Goal: Information Seeking & Learning: Learn about a topic

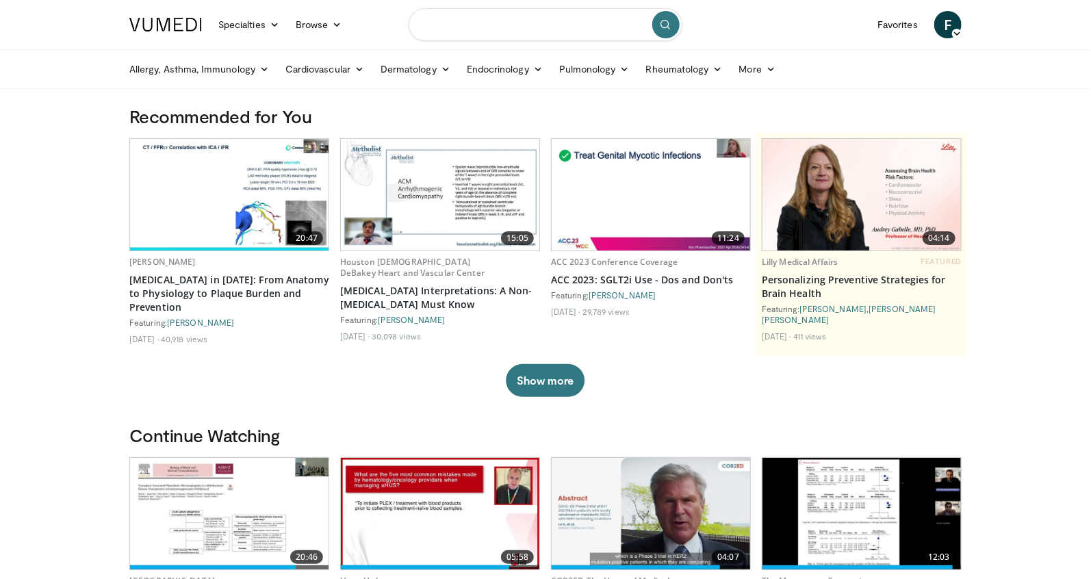
click at [456, 27] on input "Search topics, interventions" at bounding box center [545, 24] width 274 height 33
paste input "**********"
type input "**********"
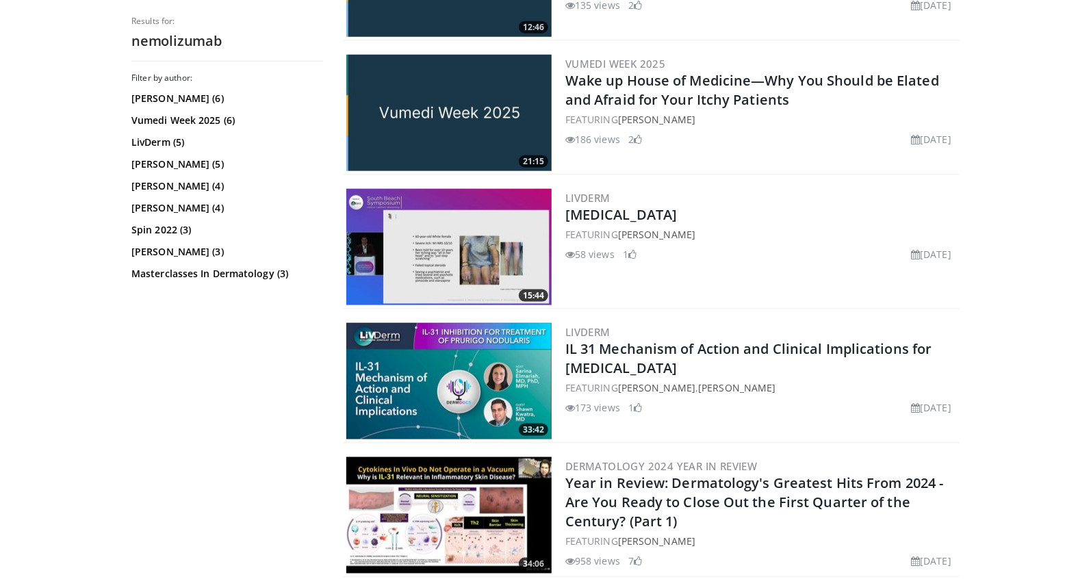
scroll to position [613, 0]
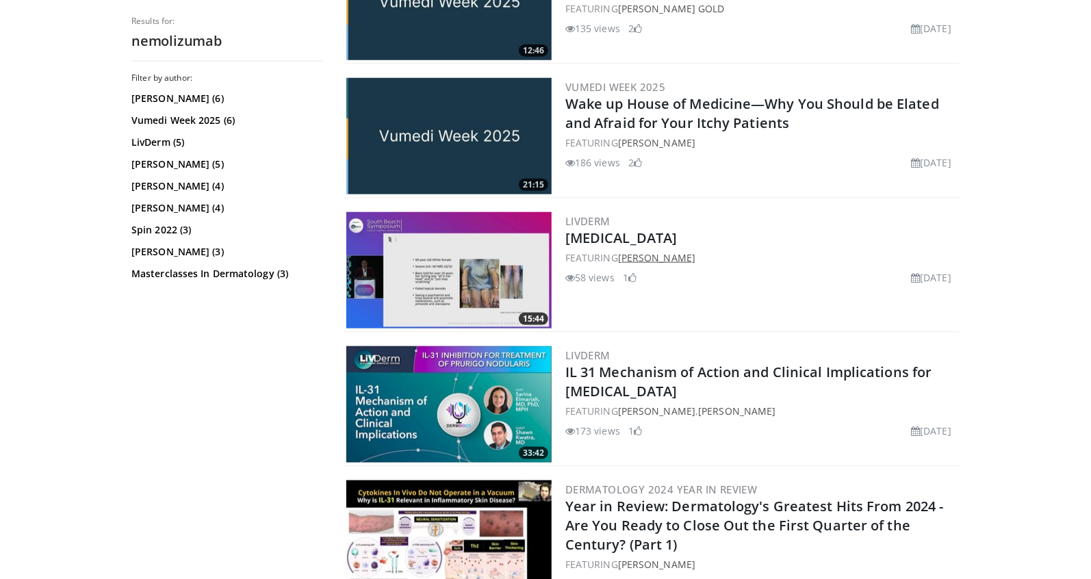
drag, startPoint x: 703, startPoint y: 253, endPoint x: 621, endPoint y: 255, distance: 82.8
click at [621, 255] on div "FEATURING Shawn Kwatra" at bounding box center [760, 257] width 391 height 14
copy link "[PERSON_NAME]"
click at [597, 233] on link "[MEDICAL_DATA]" at bounding box center [621, 238] width 112 height 18
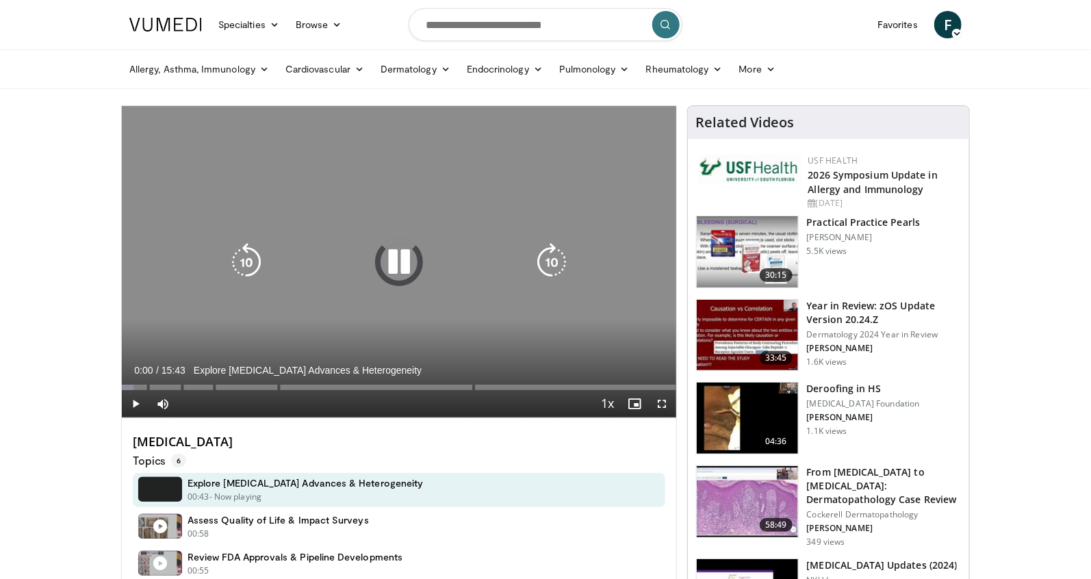
click at [402, 261] on icon "Video Player" at bounding box center [399, 262] width 38 height 38
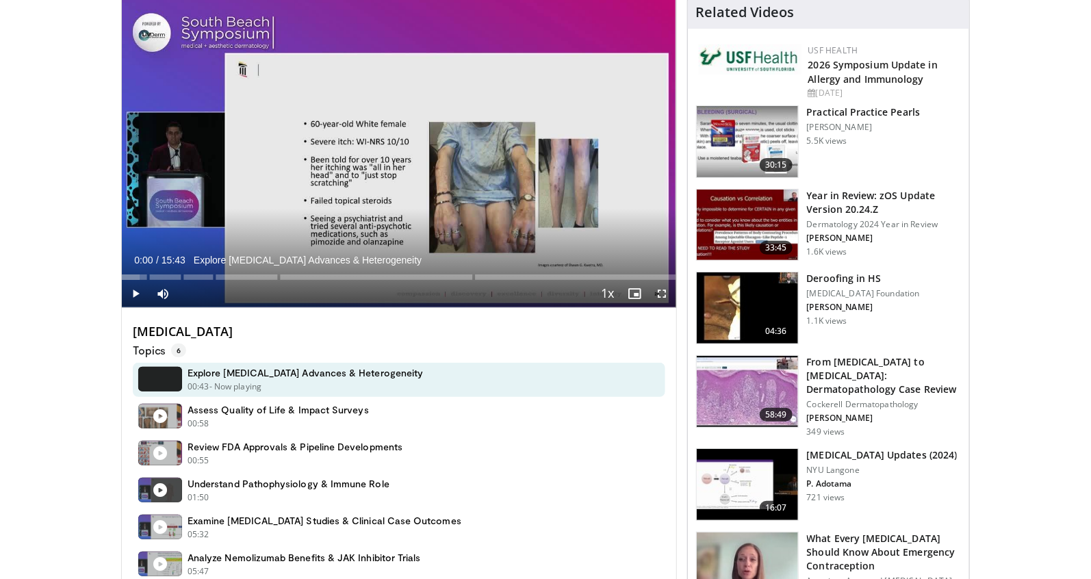
scroll to position [151, 0]
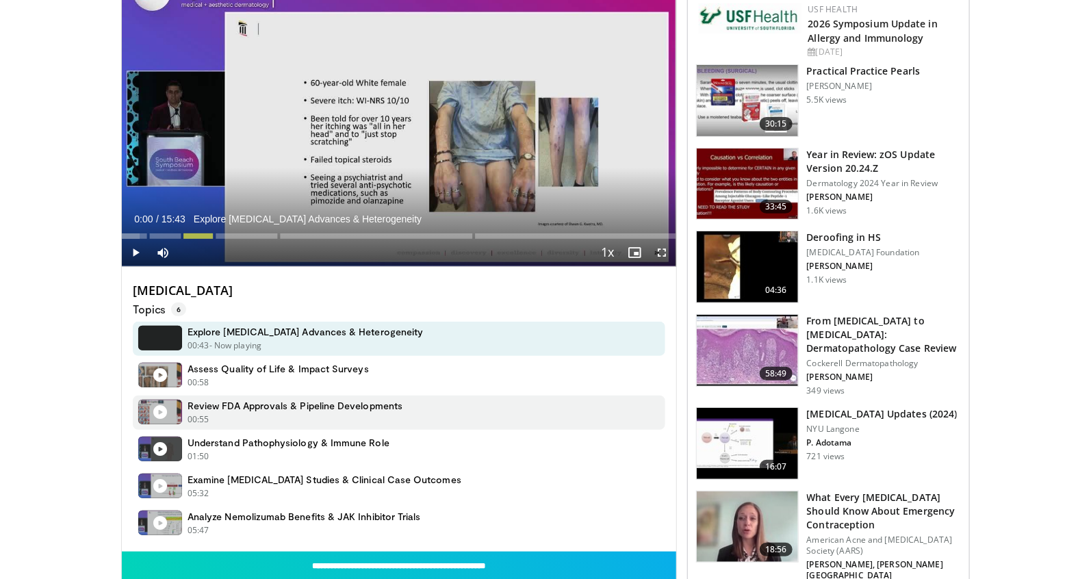
click at [255, 410] on h4 "Review FDA Approvals & Pipeline Developments" at bounding box center [294, 406] width 215 height 12
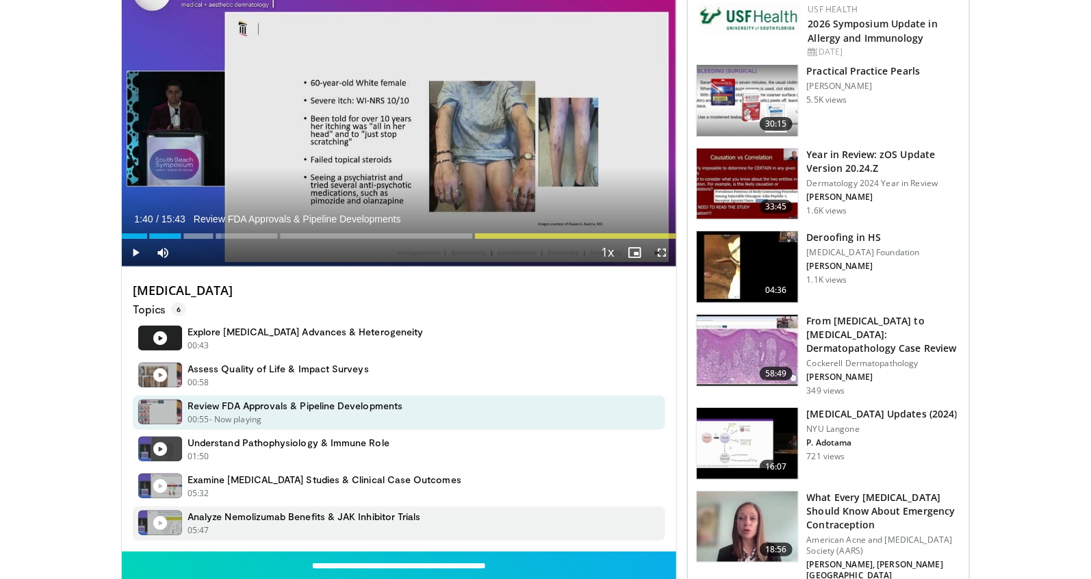
click at [250, 517] on h4 "Analyze Nemolizumab Benefits & JAK Inhibitor Trials" at bounding box center [303, 516] width 233 height 12
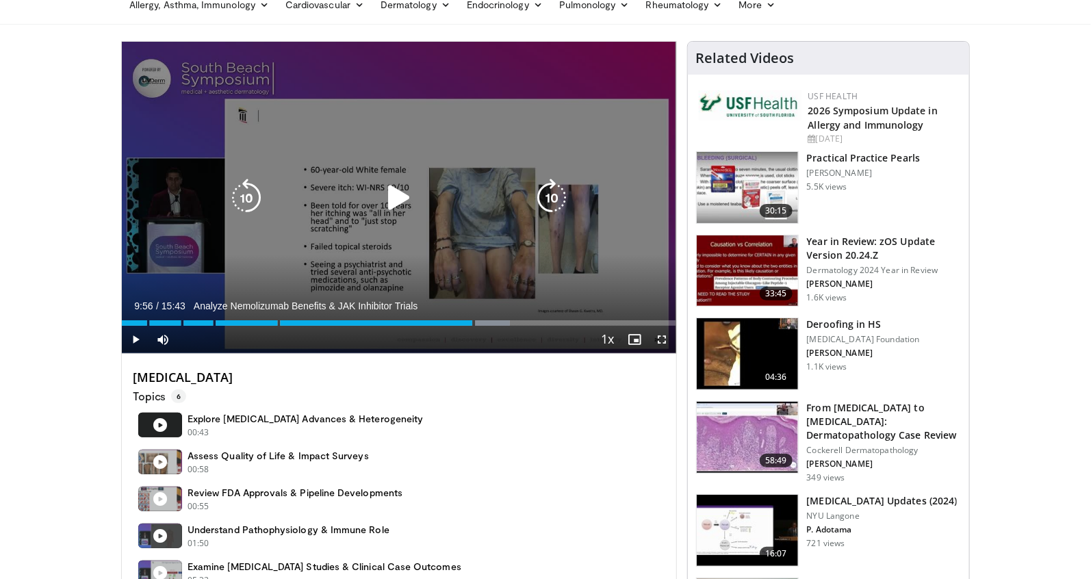
scroll to position [43, 0]
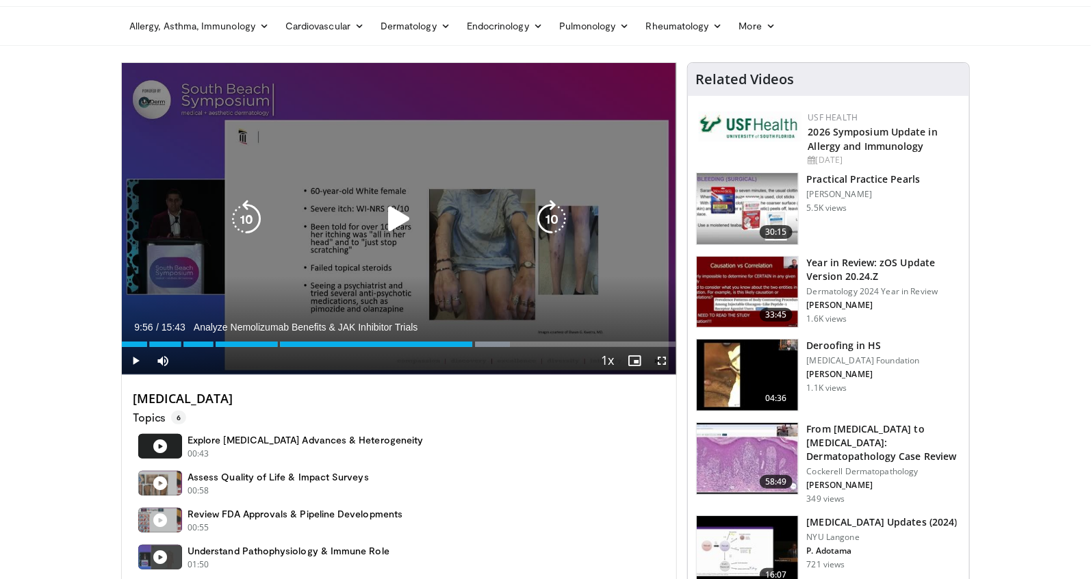
click at [547, 224] on icon "Video Player" at bounding box center [551, 219] width 38 height 38
click at [550, 222] on icon "Video Player" at bounding box center [551, 219] width 38 height 38
click at [551, 222] on icon "Video Player" at bounding box center [551, 219] width 38 height 38
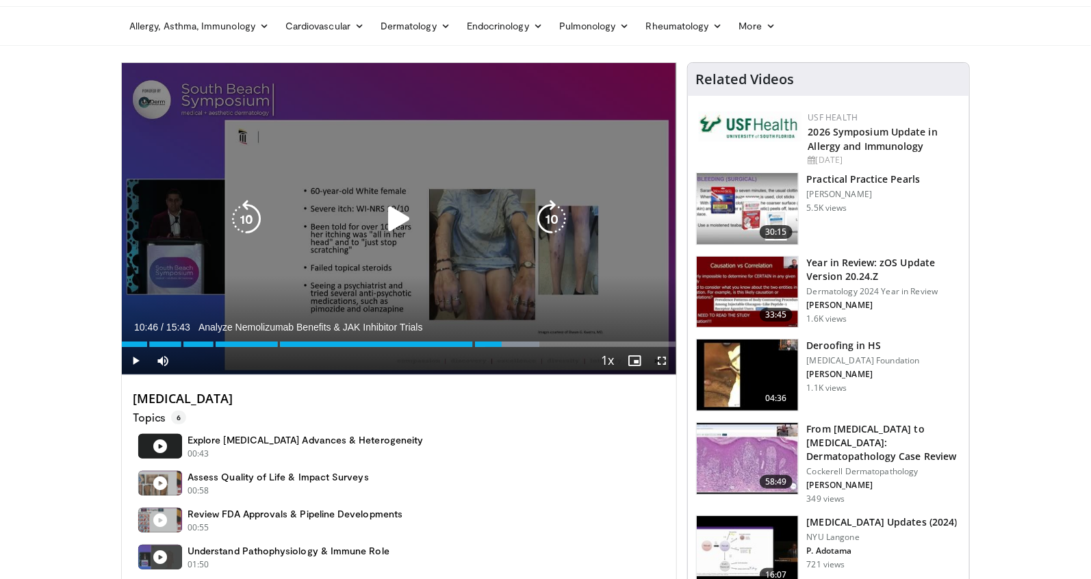
click at [552, 219] on div "20 seconds Tap to unmute" at bounding box center [399, 218] width 554 height 311
click at [547, 218] on icon "Video Player" at bounding box center [551, 219] width 38 height 38
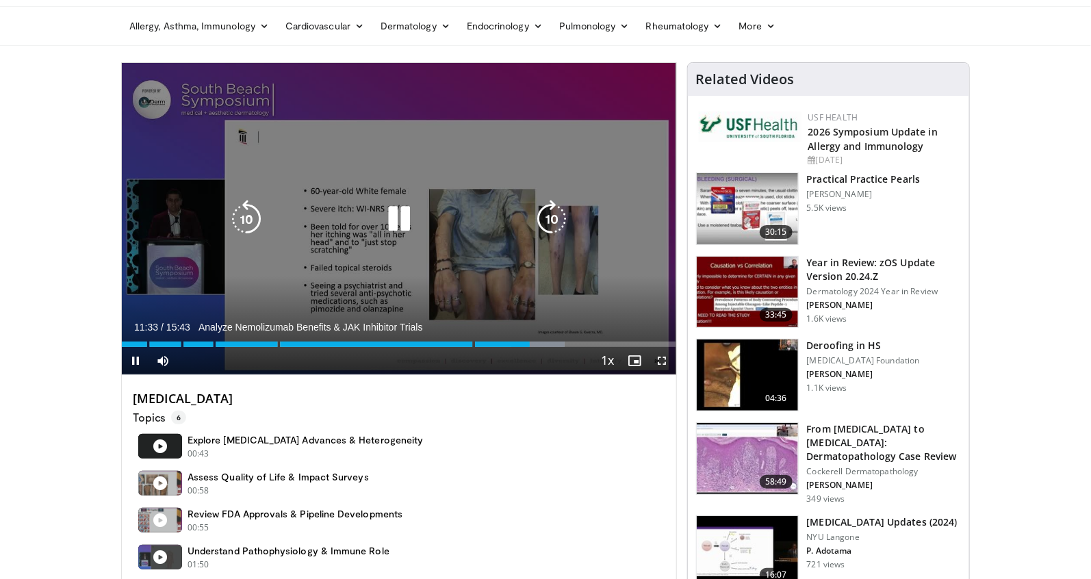
click at [546, 222] on icon "Video Player" at bounding box center [551, 219] width 38 height 38
click at [551, 218] on icon "Video Player" at bounding box center [551, 219] width 38 height 38
click at [564, 212] on icon "Video Player" at bounding box center [551, 219] width 38 height 38
click at [549, 213] on icon "Video Player" at bounding box center [551, 219] width 38 height 38
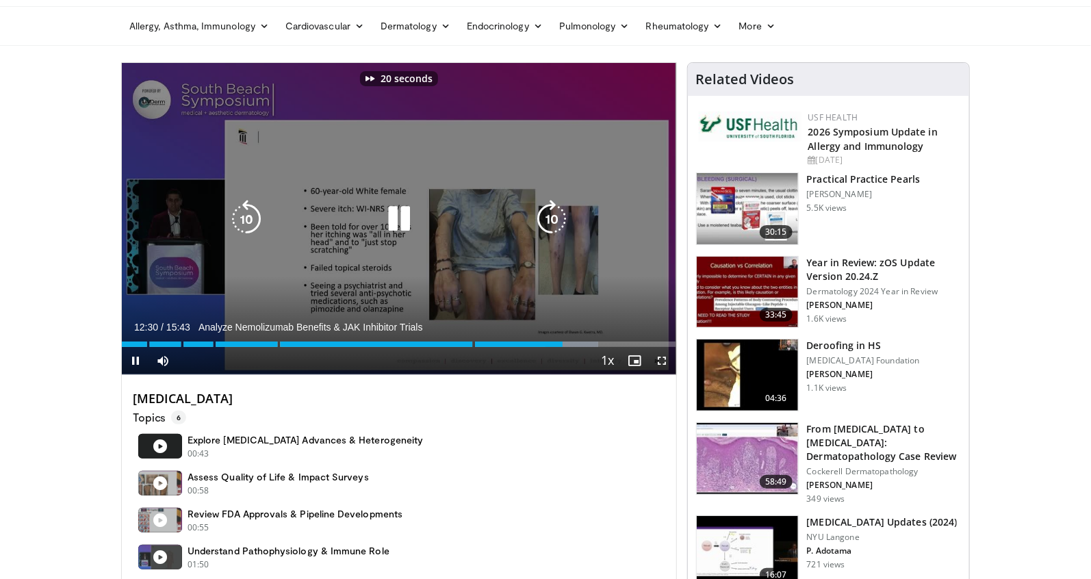
click at [549, 213] on icon "Video Player" at bounding box center [551, 219] width 38 height 38
click at [238, 213] on icon "Video Player" at bounding box center [246, 219] width 38 height 38
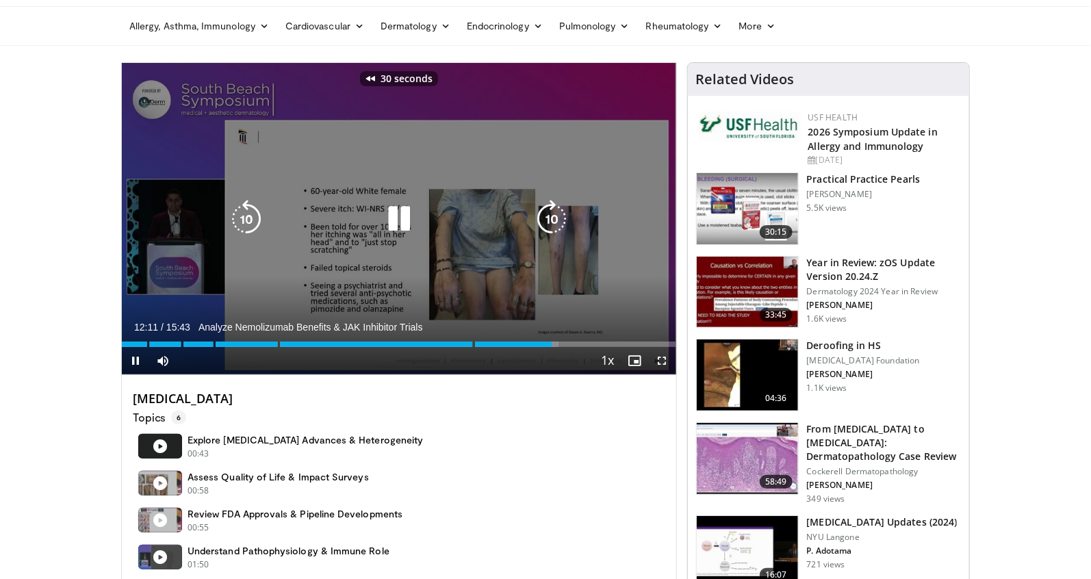
click at [238, 213] on icon "Video Player" at bounding box center [246, 219] width 38 height 38
click at [244, 213] on icon "Video Player" at bounding box center [246, 219] width 38 height 38
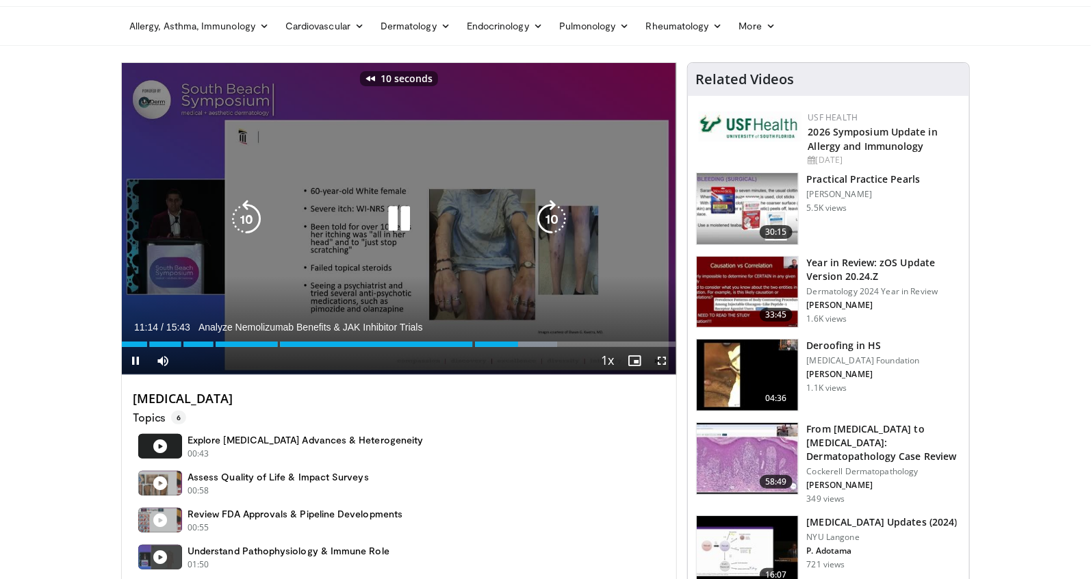
click at [244, 213] on icon "Video Player" at bounding box center [246, 219] width 38 height 38
click at [246, 217] on icon "Video Player" at bounding box center [246, 219] width 38 height 38
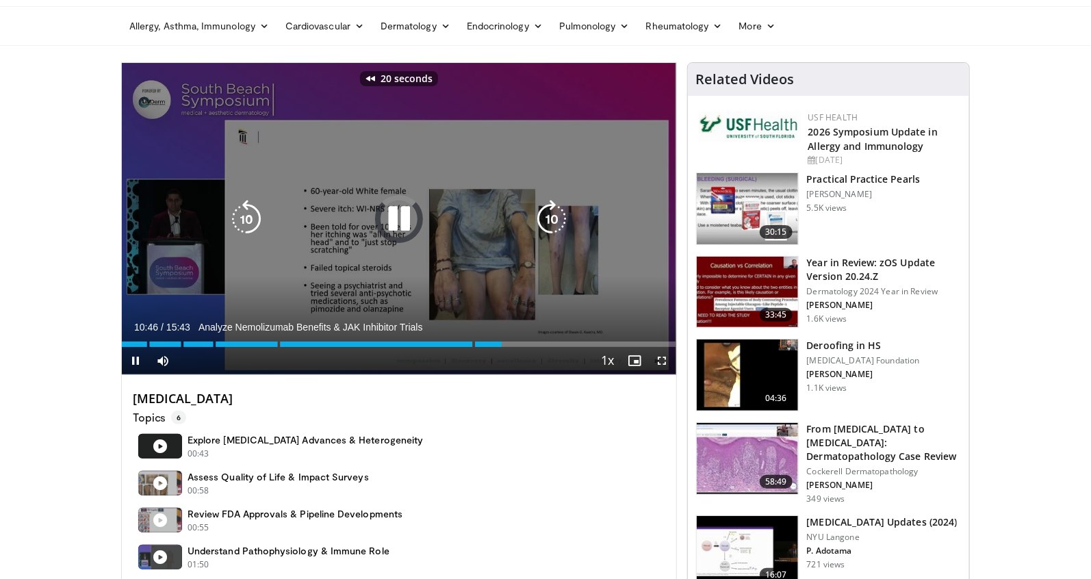
click at [246, 217] on icon "Video Player" at bounding box center [246, 219] width 38 height 38
click at [552, 210] on icon "Video Player" at bounding box center [551, 219] width 38 height 38
click at [400, 213] on icon "Video Player" at bounding box center [399, 219] width 38 height 38
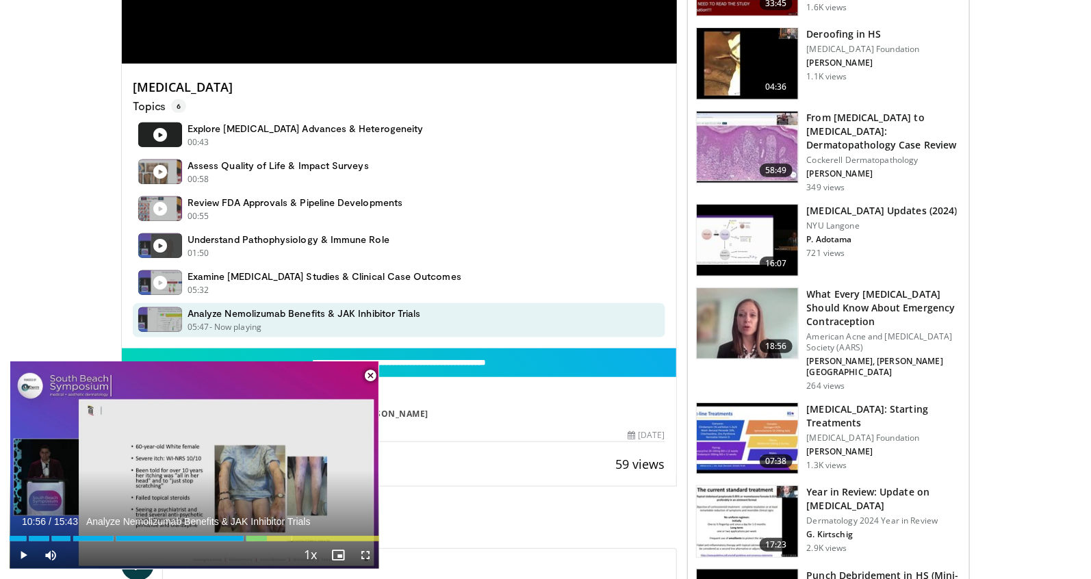
scroll to position [353, 0]
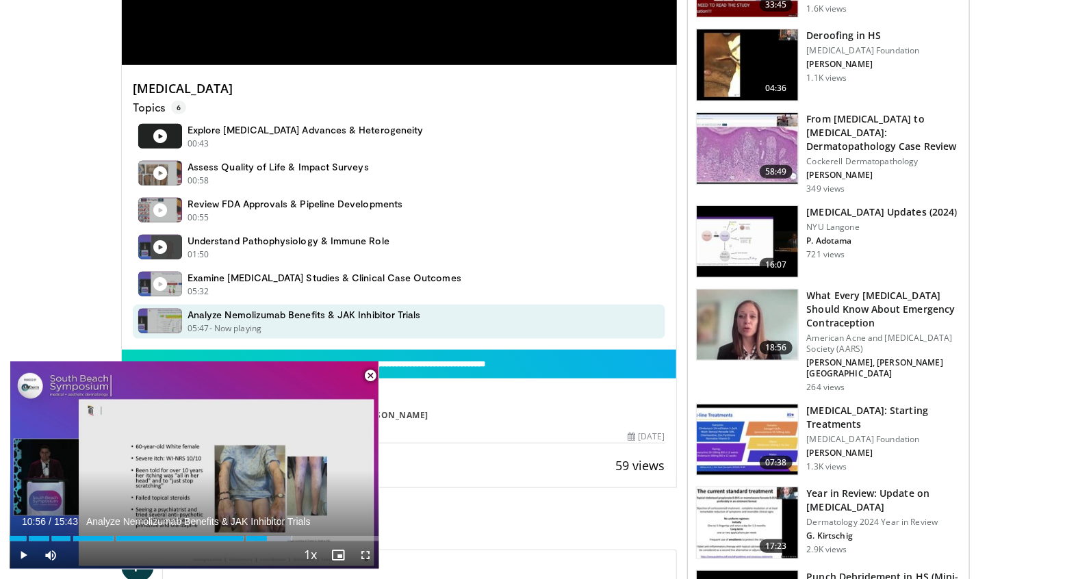
click at [153, 105] on p "Topics 6" at bounding box center [159, 108] width 53 height 14
click at [229, 88] on h4 "[MEDICAL_DATA]" at bounding box center [399, 88] width 532 height 15
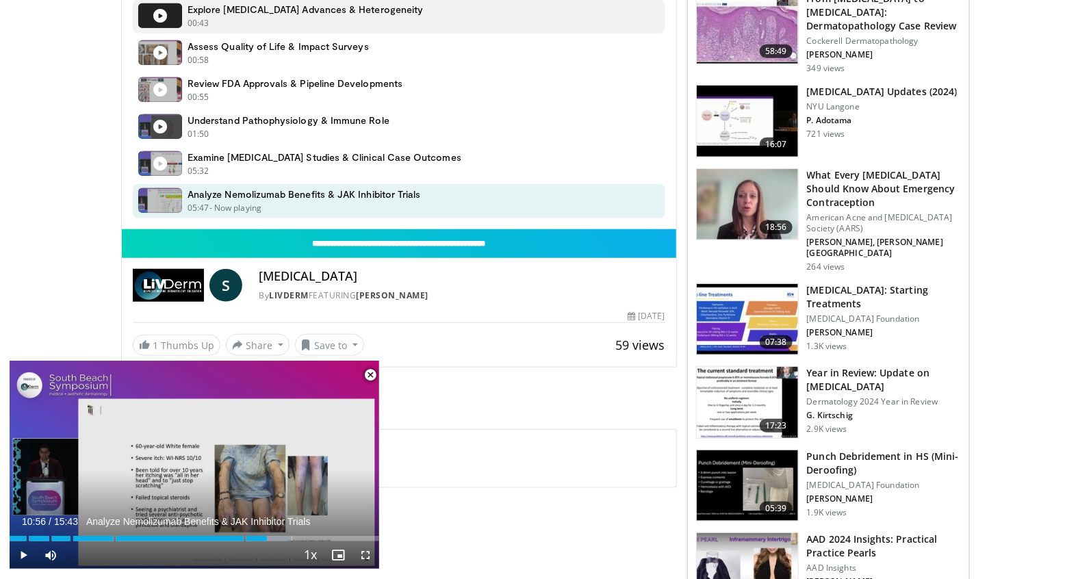
scroll to position [474, 0]
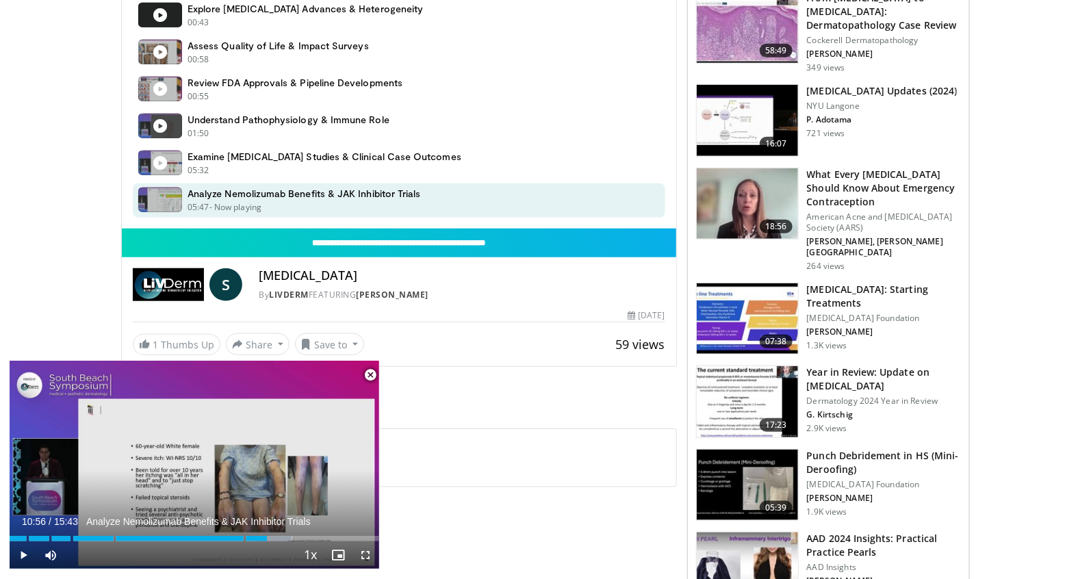
click at [368, 374] on span "Video Player" at bounding box center [369, 374] width 27 height 27
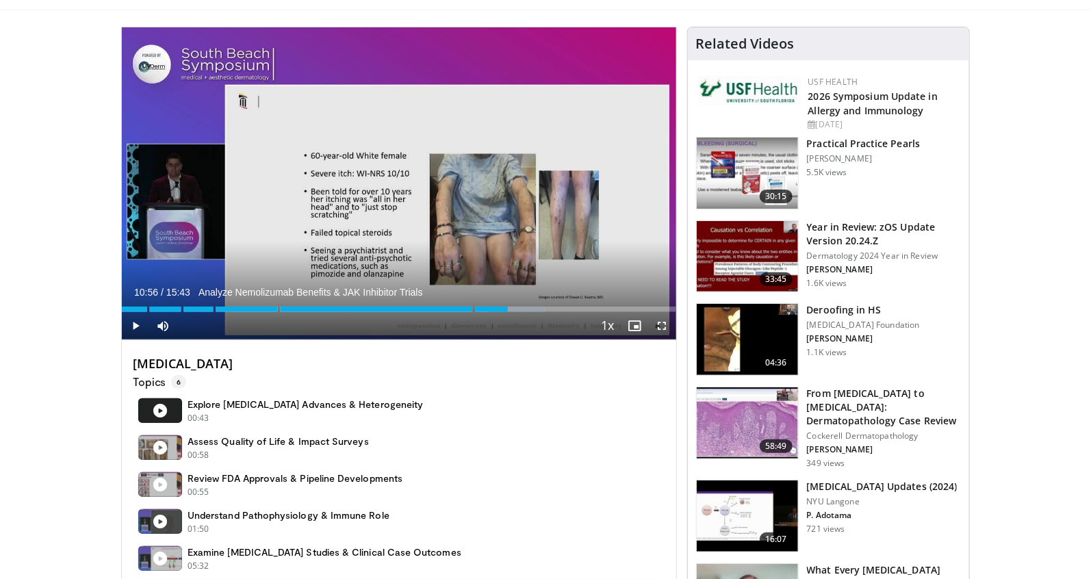
scroll to position [61, 0]
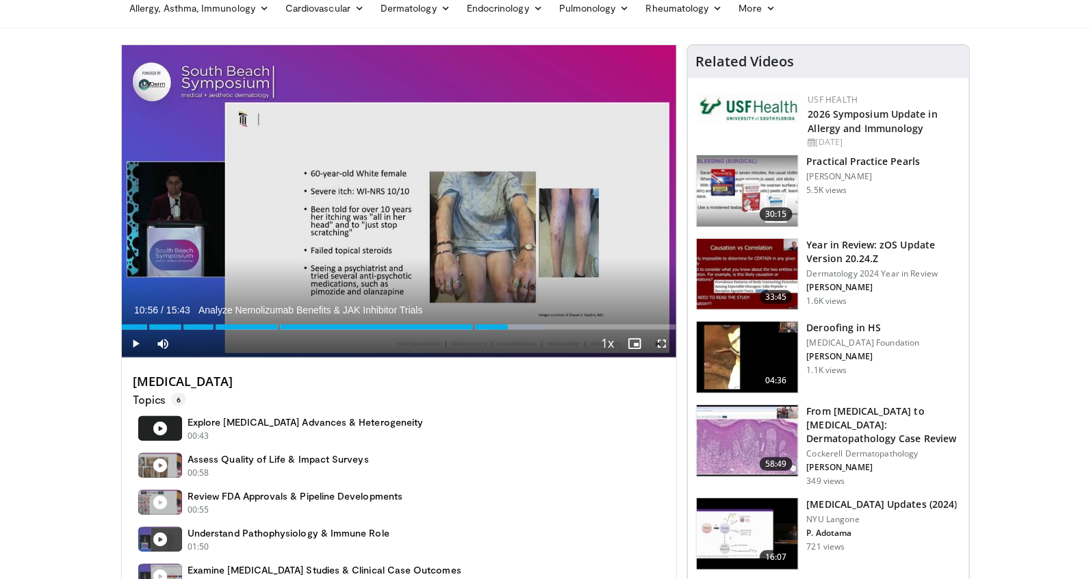
click at [133, 342] on span "Video Player" at bounding box center [135, 343] width 27 height 27
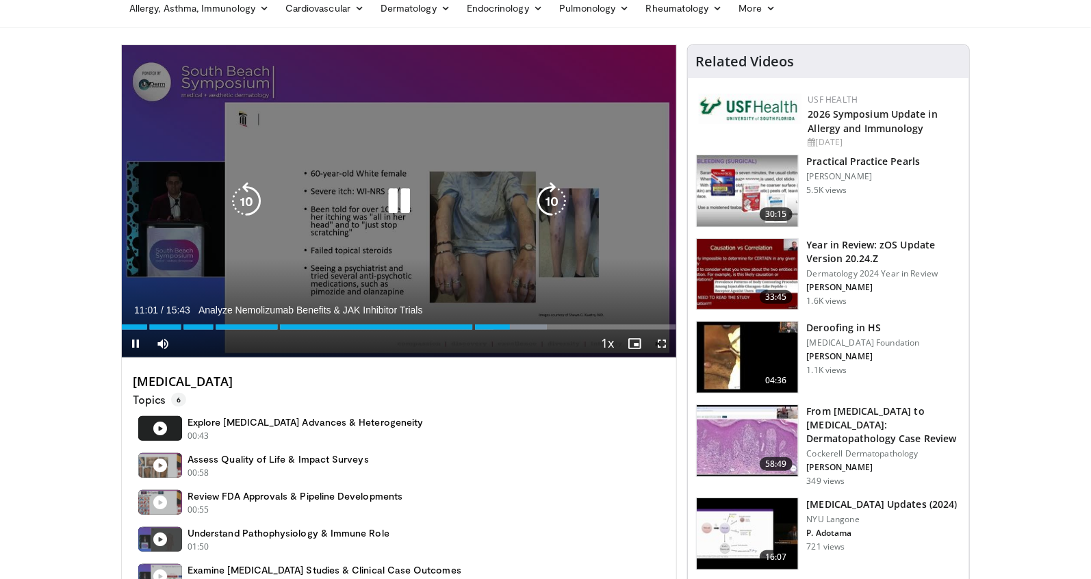
click at [404, 200] on icon "Video Player" at bounding box center [399, 201] width 38 height 38
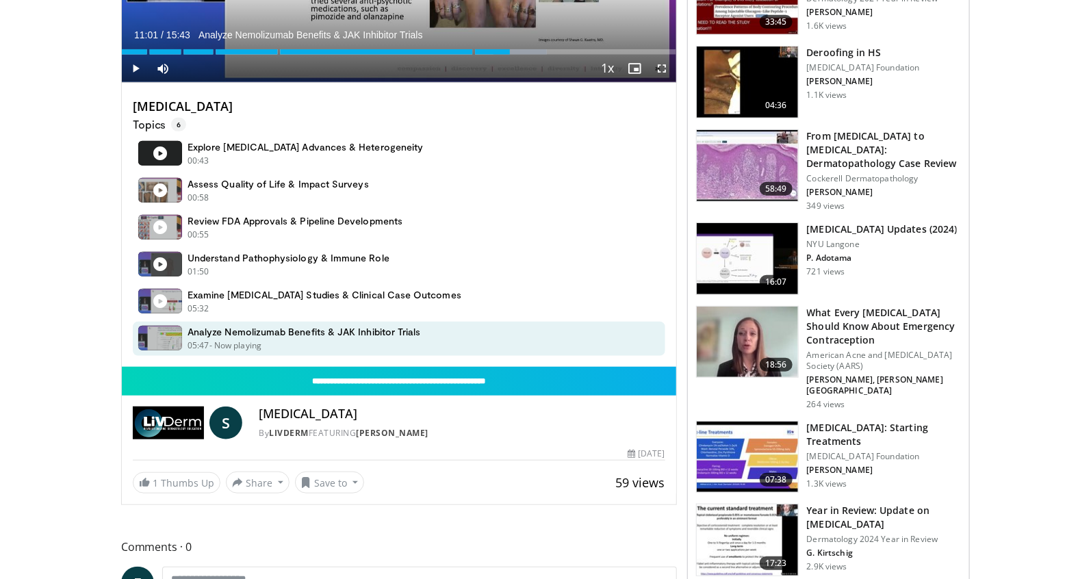
scroll to position [341, 0]
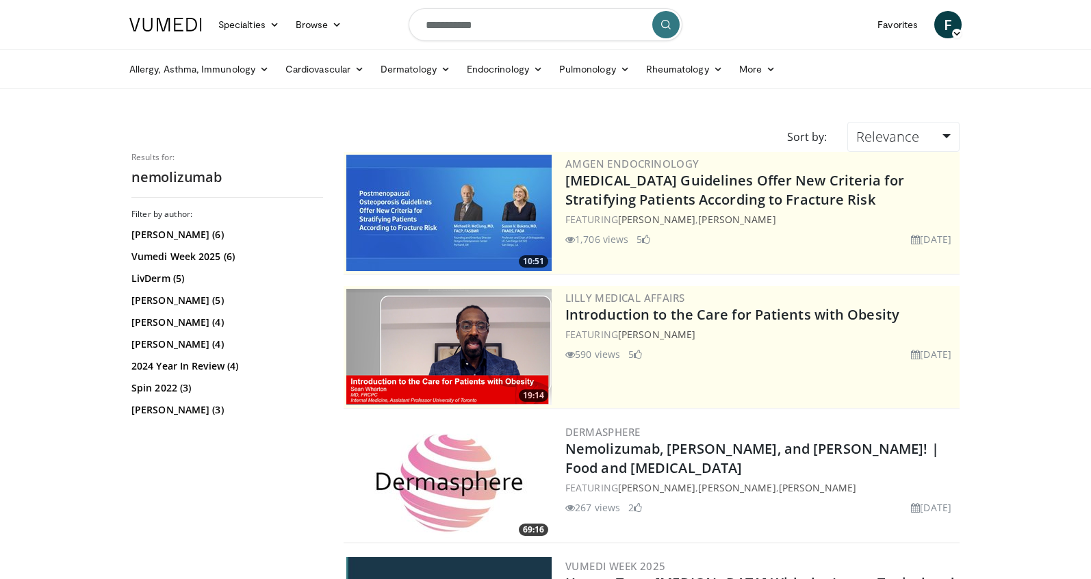
scroll to position [613, 0]
